Goal: Task Accomplishment & Management: Use online tool/utility

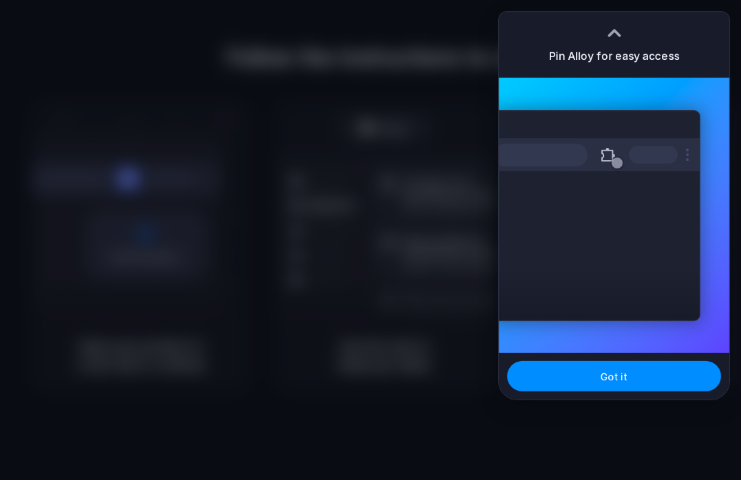
click at [705, 326] on div "Extensions Alloy · AI Prototyping for..." at bounding box center [614, 215] width 231 height 275
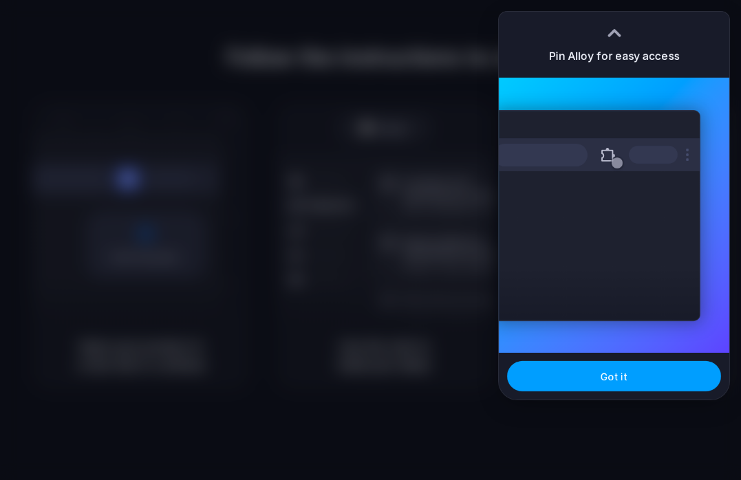
click at [677, 368] on button "Got it" at bounding box center [614, 376] width 214 height 30
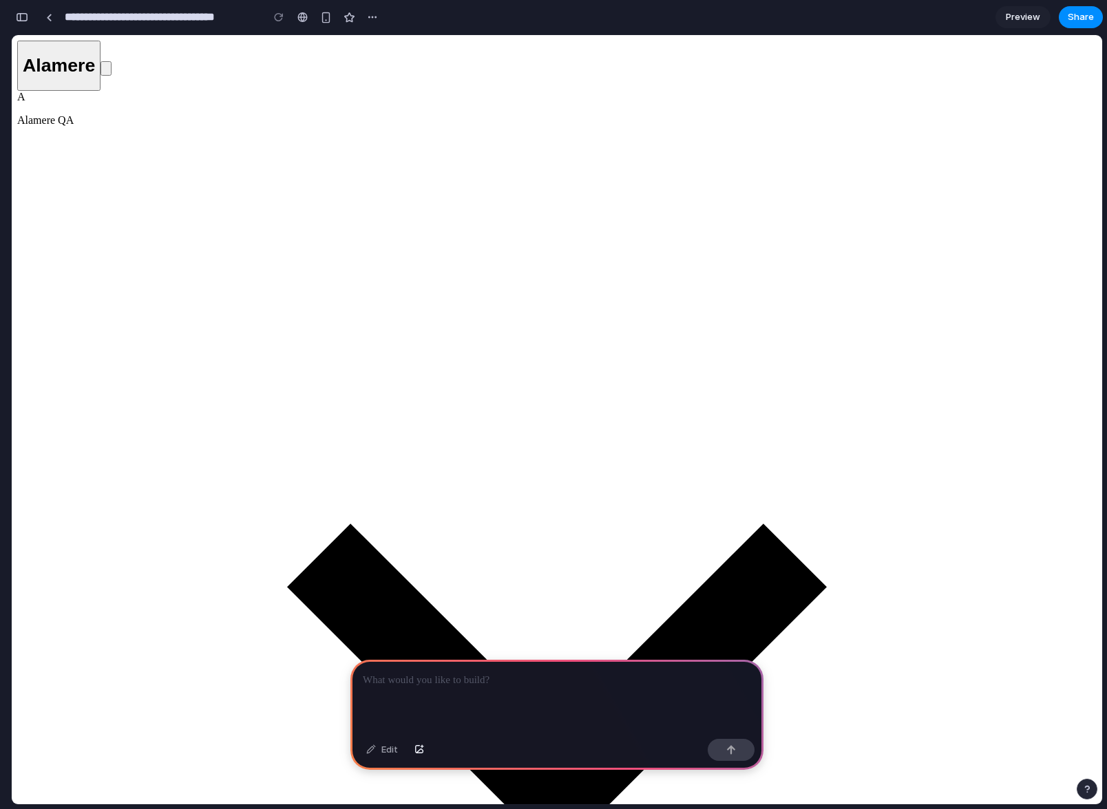
click at [34, 18] on div "**********" at bounding box center [197, 17] width 372 height 30
click at [25, 19] on div "button" at bounding box center [22, 17] width 12 height 10
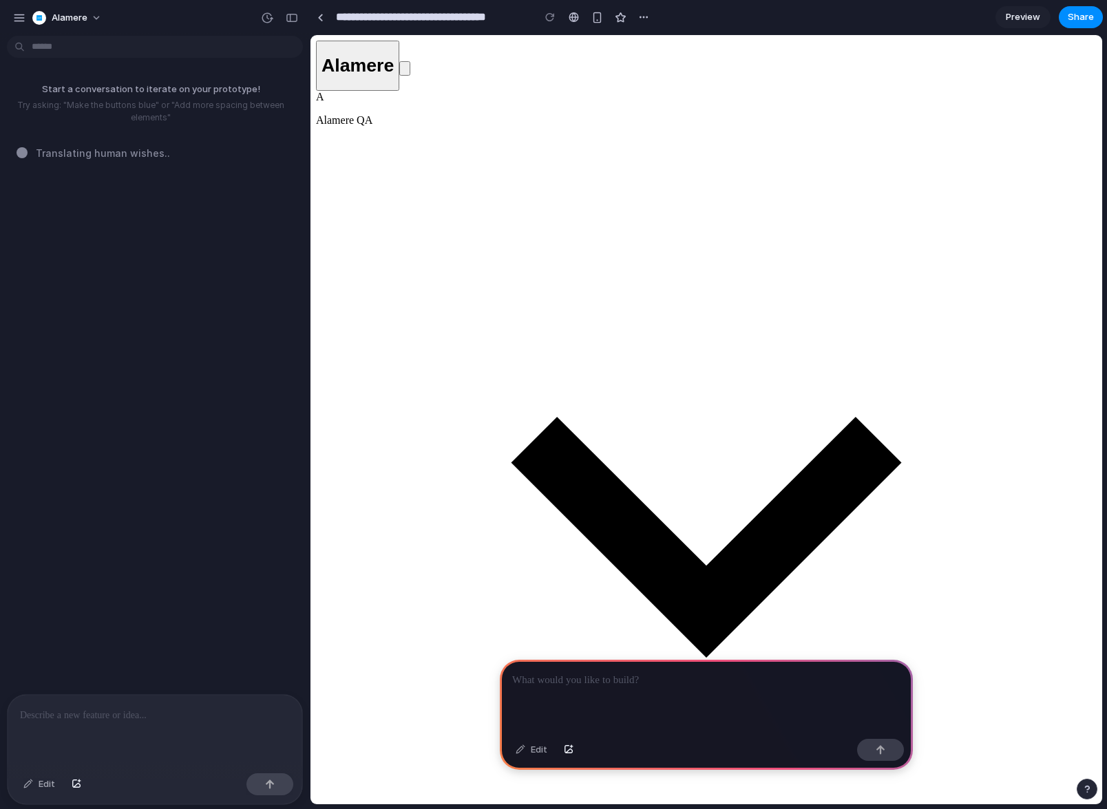
click at [655, 19] on section "**********" at bounding box center [706, 17] width 793 height 34
click at [650, 17] on button "button" at bounding box center [643, 17] width 21 height 21
click at [650, 17] on div "Duplicate Delete" at bounding box center [553, 404] width 1107 height 809
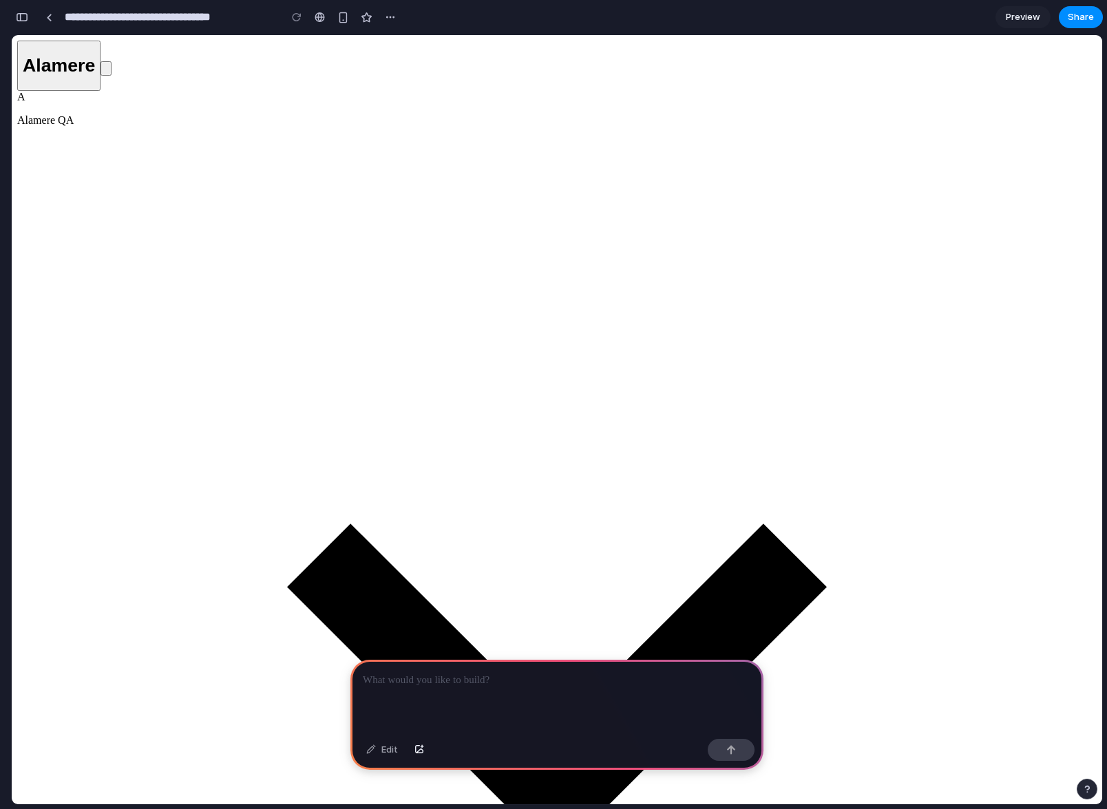
click at [515, 688] on div at bounding box center [556, 697] width 413 height 74
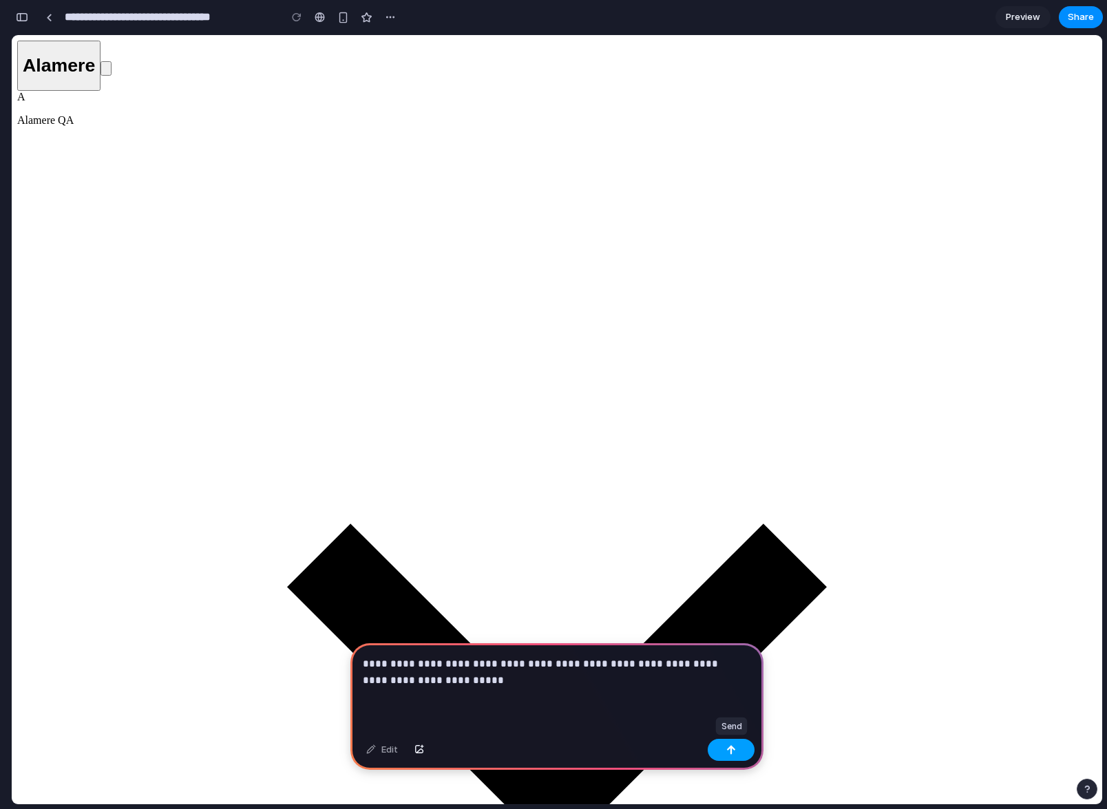
click at [731, 756] on button "button" at bounding box center [731, 750] width 47 height 22
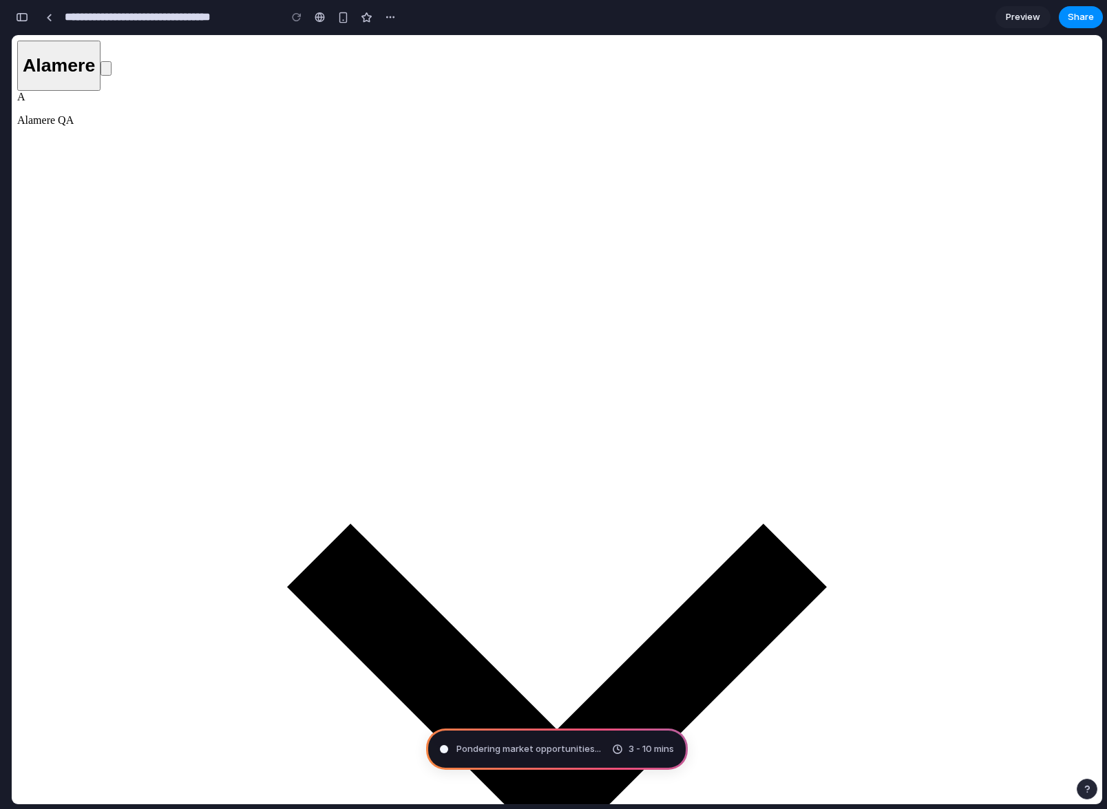
click at [1086, 789] on div "button" at bounding box center [1087, 790] width 10 height 10
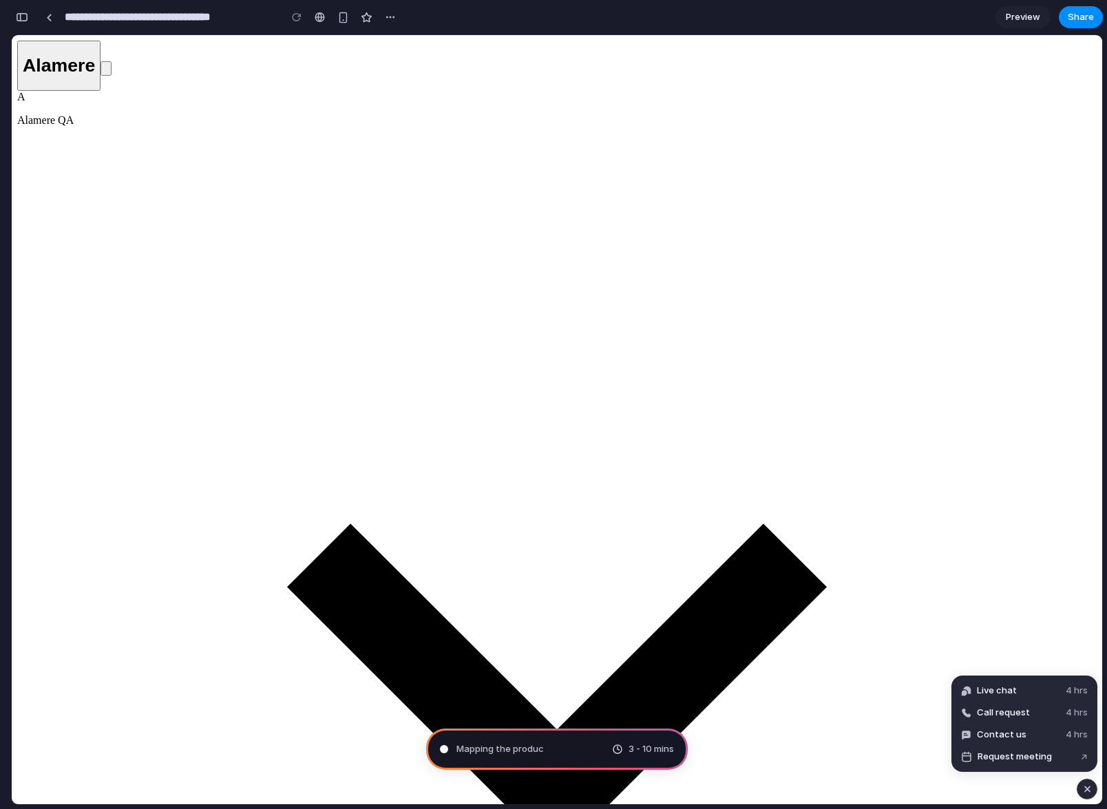
click at [1086, 789] on div "button" at bounding box center [1087, 789] width 12 height 17
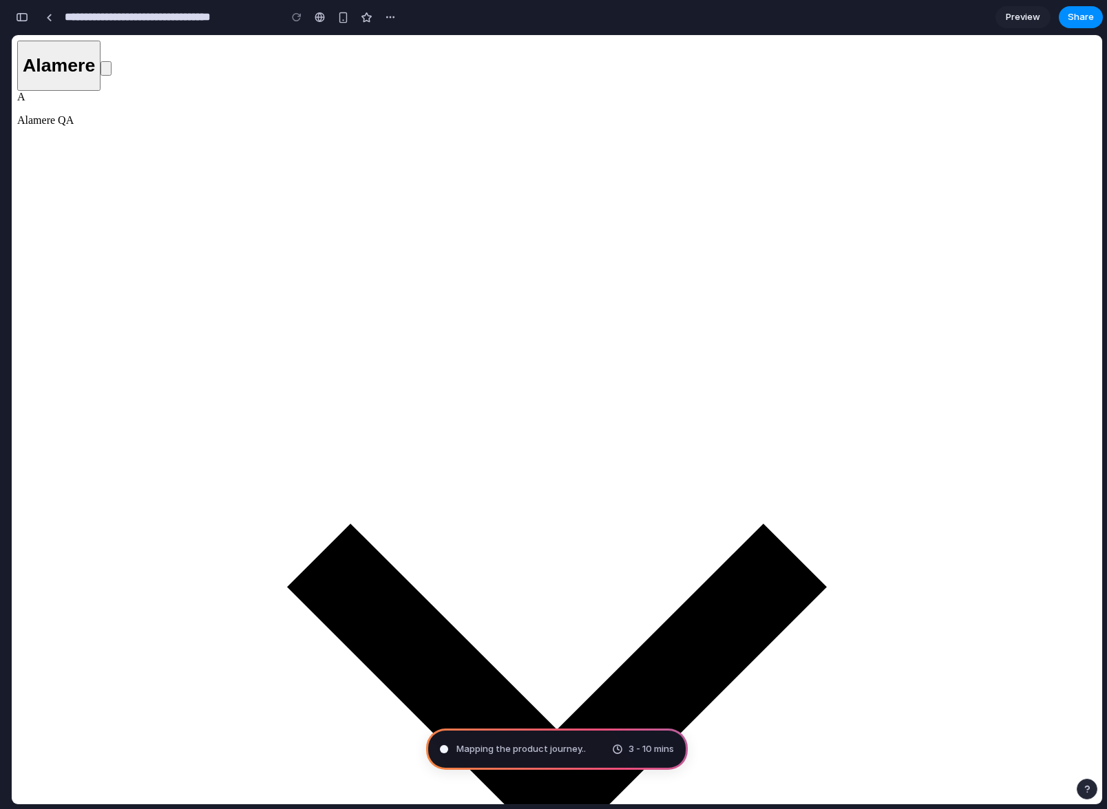
click at [28, 17] on button "button" at bounding box center [22, 17] width 22 height 22
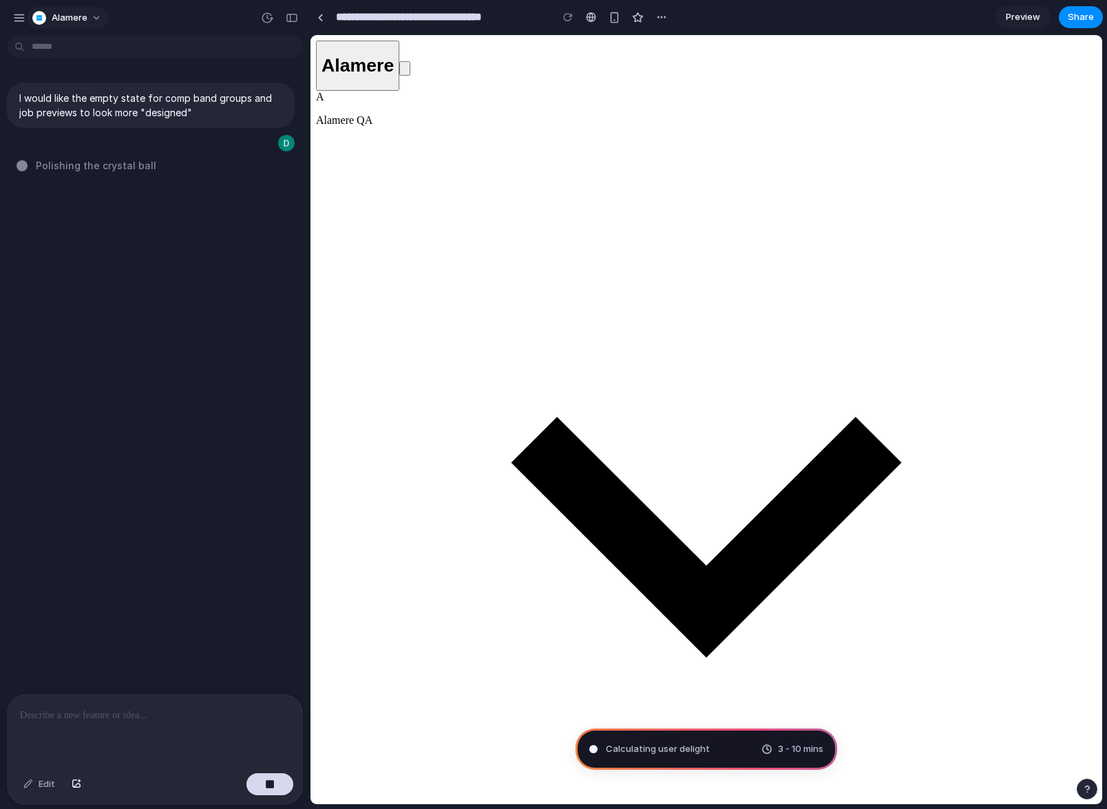
click at [98, 16] on button "Alamere" at bounding box center [68, 18] width 82 height 22
click at [23, 19] on div "Settings Invite members Change theme Sign out" at bounding box center [553, 404] width 1107 height 809
click at [18, 18] on div "button" at bounding box center [19, 18] width 12 height 12
type input "**********"
click at [21, 18] on div "button" at bounding box center [19, 18] width 12 height 12
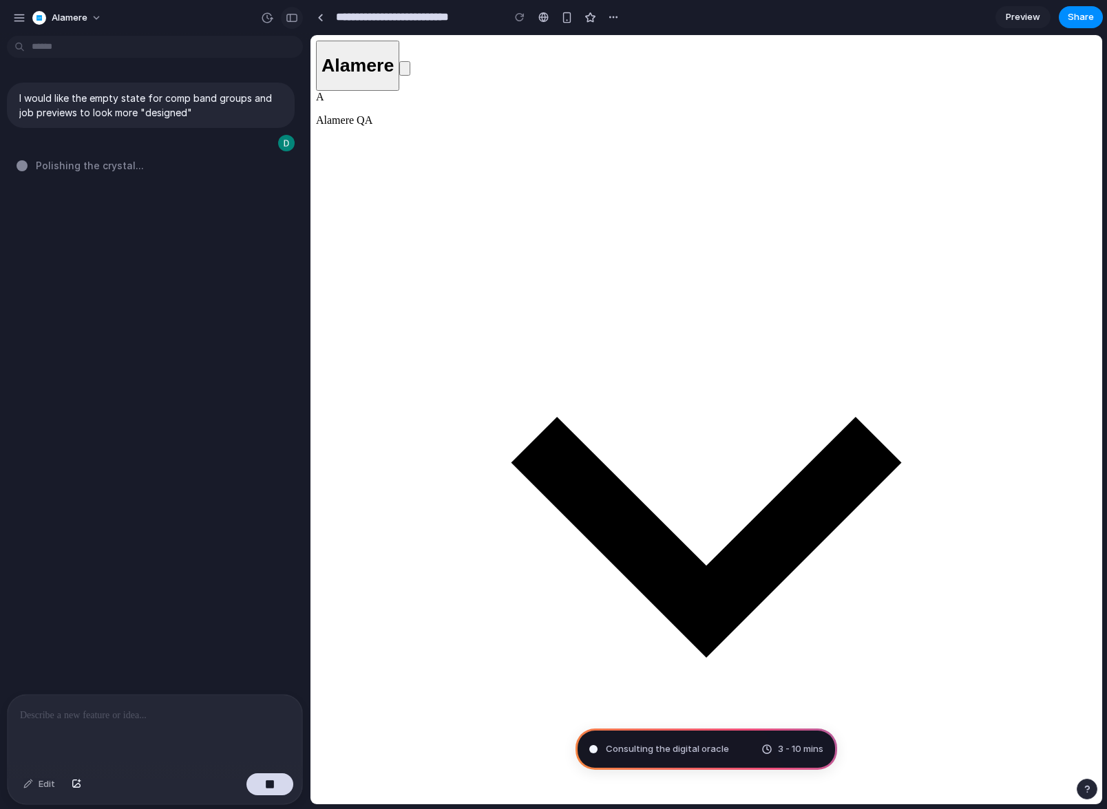
click at [291, 19] on div "button" at bounding box center [292, 18] width 12 height 10
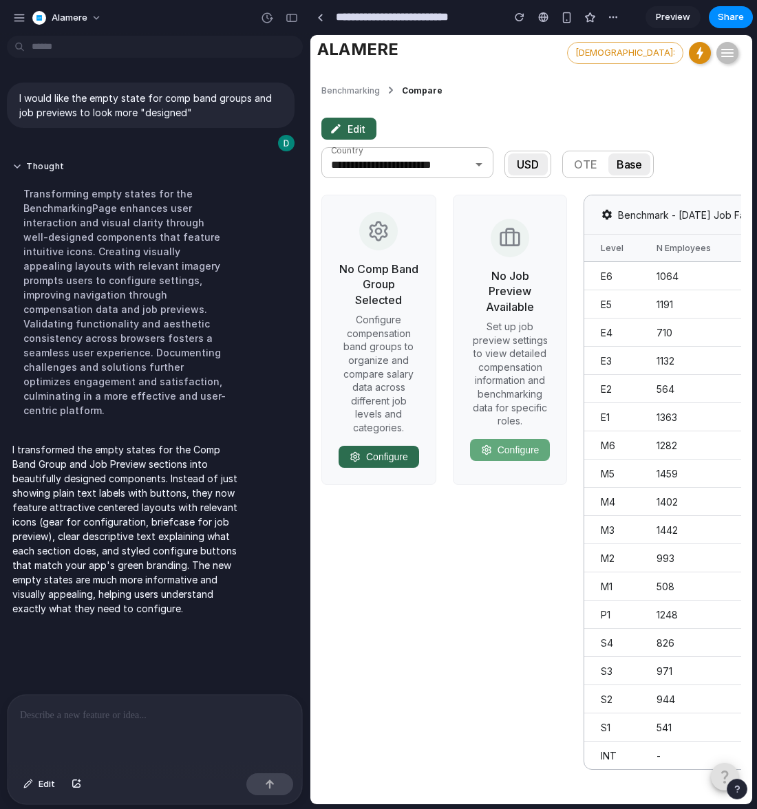
click at [385, 452] on button "Configure" at bounding box center [379, 457] width 81 height 22
click at [167, 721] on div at bounding box center [155, 731] width 295 height 73
click at [43, 786] on span "Edit" at bounding box center [47, 785] width 17 height 14
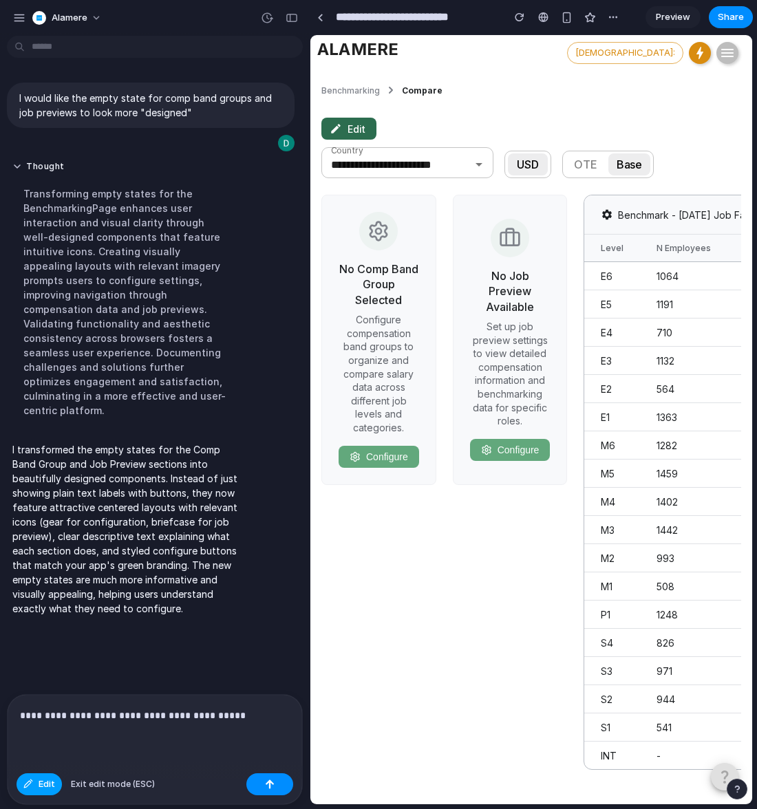
click at [43, 786] on span "Edit" at bounding box center [47, 785] width 17 height 14
click at [255, 785] on button "button" at bounding box center [269, 785] width 47 height 22
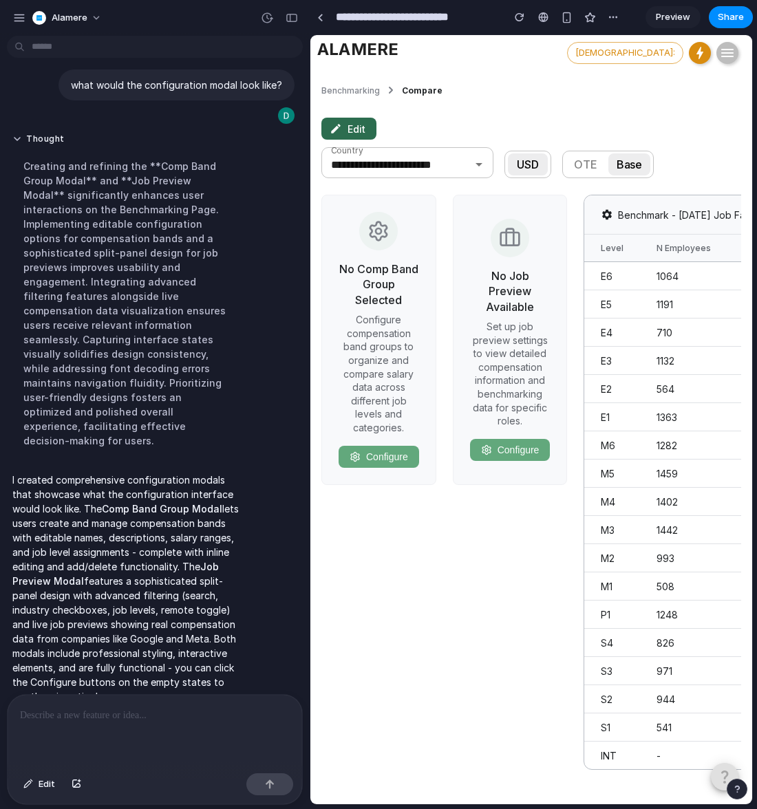
click at [171, 497] on p "I created comprehensive configuration modals that showcase what the configurati…" at bounding box center [127, 588] width 230 height 231
click at [170, 535] on p "I created comprehensive configuration modals that showcase what the configurati…" at bounding box center [127, 588] width 230 height 231
click at [416, 461] on button "Configure" at bounding box center [379, 457] width 81 height 22
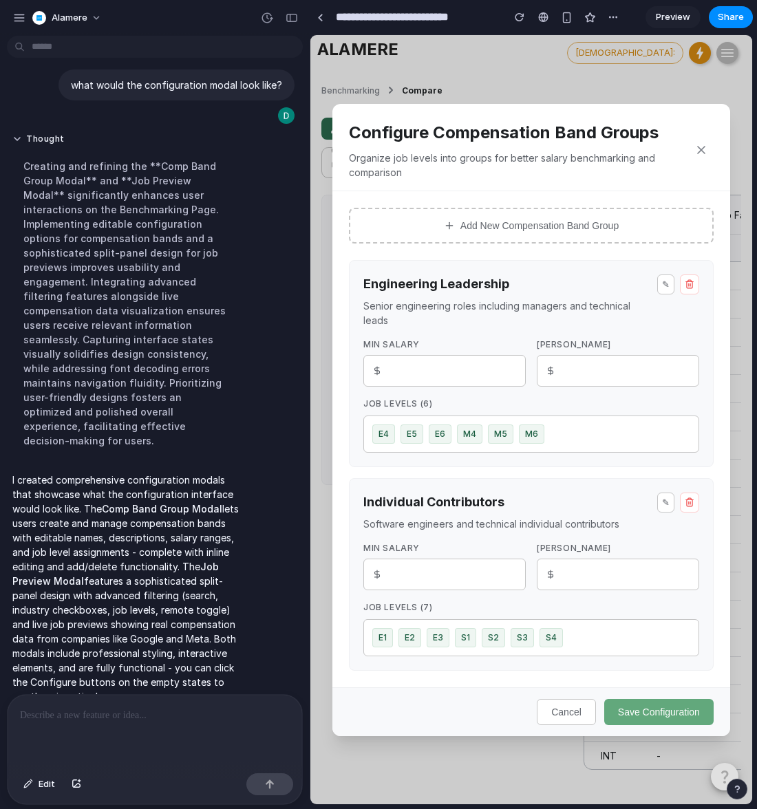
click at [586, 435] on div "E4 E5 E6 M4 M5 M6" at bounding box center [531, 434] width 336 height 37
click at [503, 436] on span "M5" at bounding box center [500, 434] width 25 height 19
click at [443, 436] on span "E6" at bounding box center [440, 434] width 23 height 19
click at [529, 379] on div "Min Salary ****** Max Salary ******" at bounding box center [531, 363] width 336 height 48
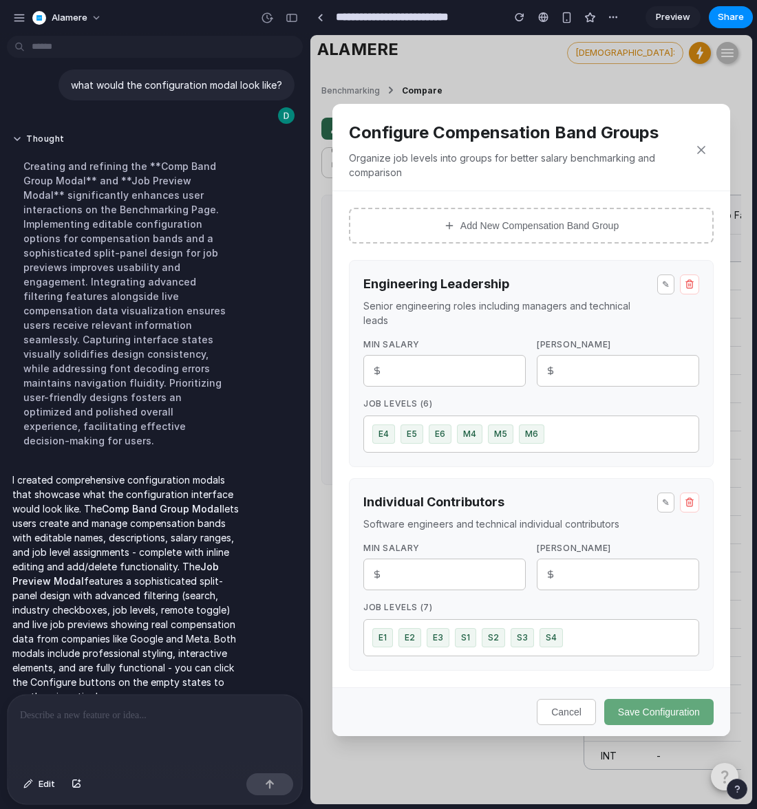
click at [623, 499] on h3 "Individual Contributors" at bounding box center [504, 502] width 283 height 19
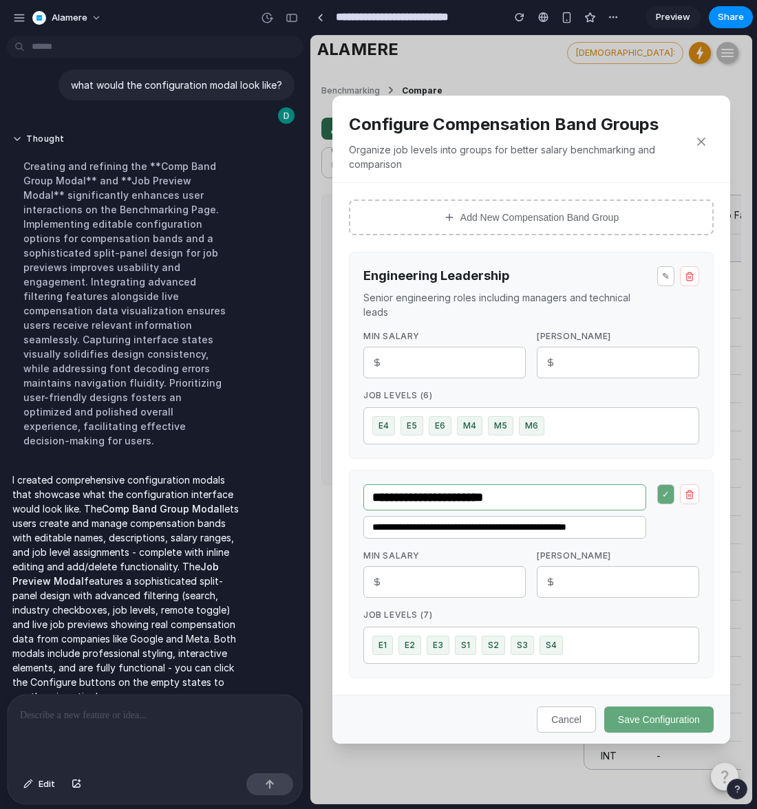
click at [612, 500] on input "**********" at bounding box center [504, 498] width 283 height 26
click at [602, 547] on div "**********" at bounding box center [531, 574] width 365 height 209
click at [582, 710] on button "Cancel" at bounding box center [566, 720] width 59 height 26
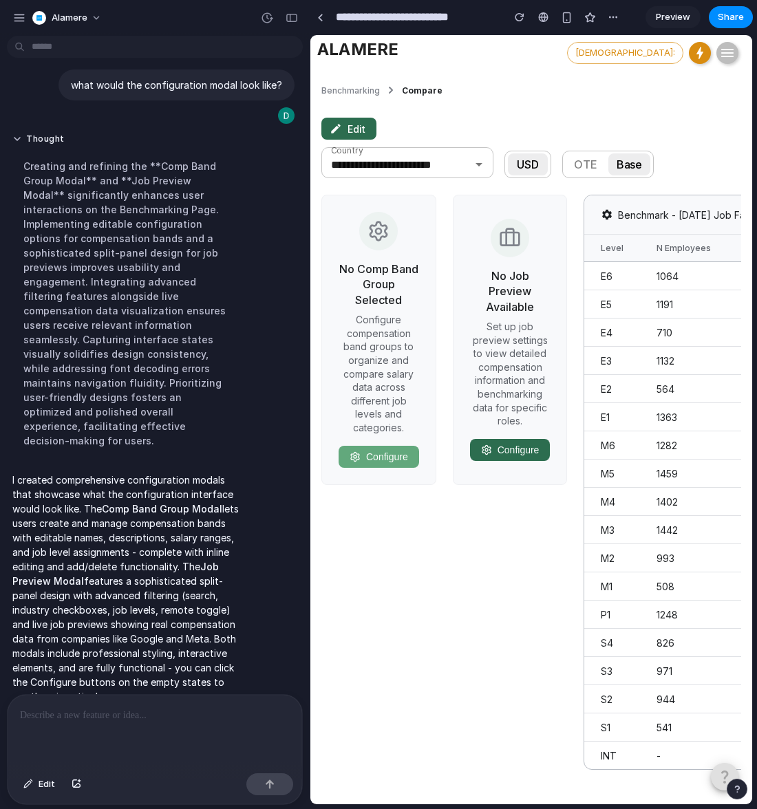
click at [522, 450] on button "Configure" at bounding box center [510, 450] width 81 height 22
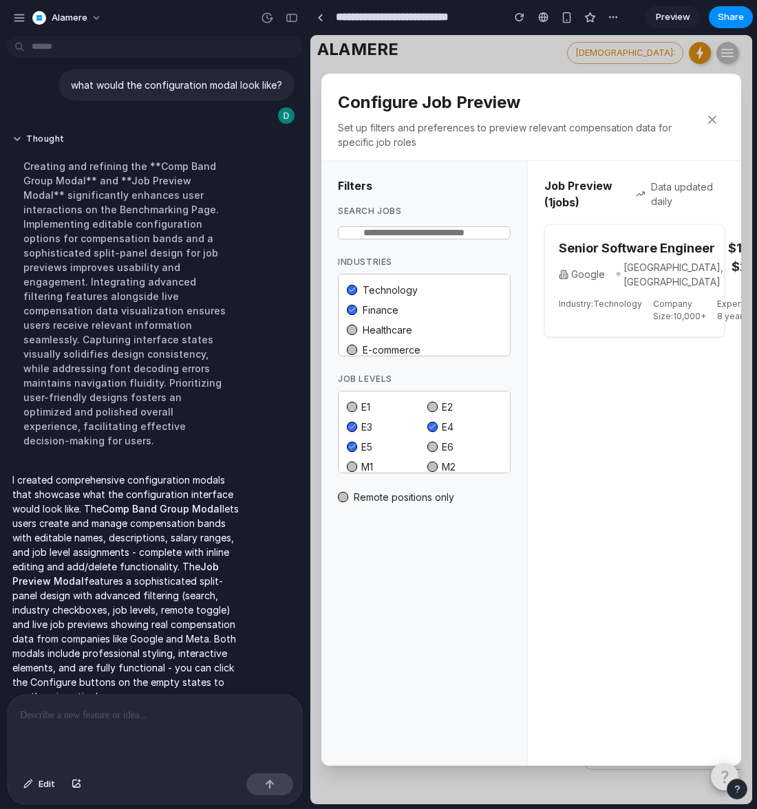
click at [708, 117] on icon at bounding box center [713, 120] width 14 height 14
